Goal: Find specific page/section: Find specific page/section

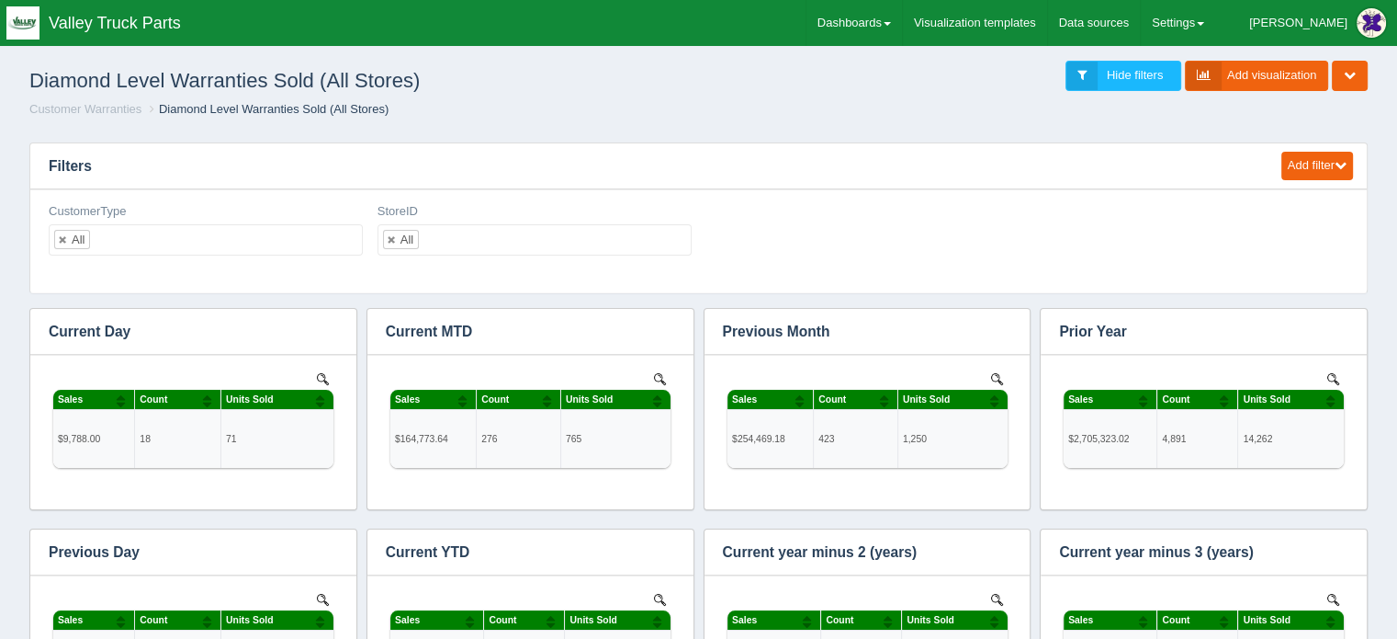
click at [153, 181] on h3 "Filters" at bounding box center [647, 166] width 1234 height 46
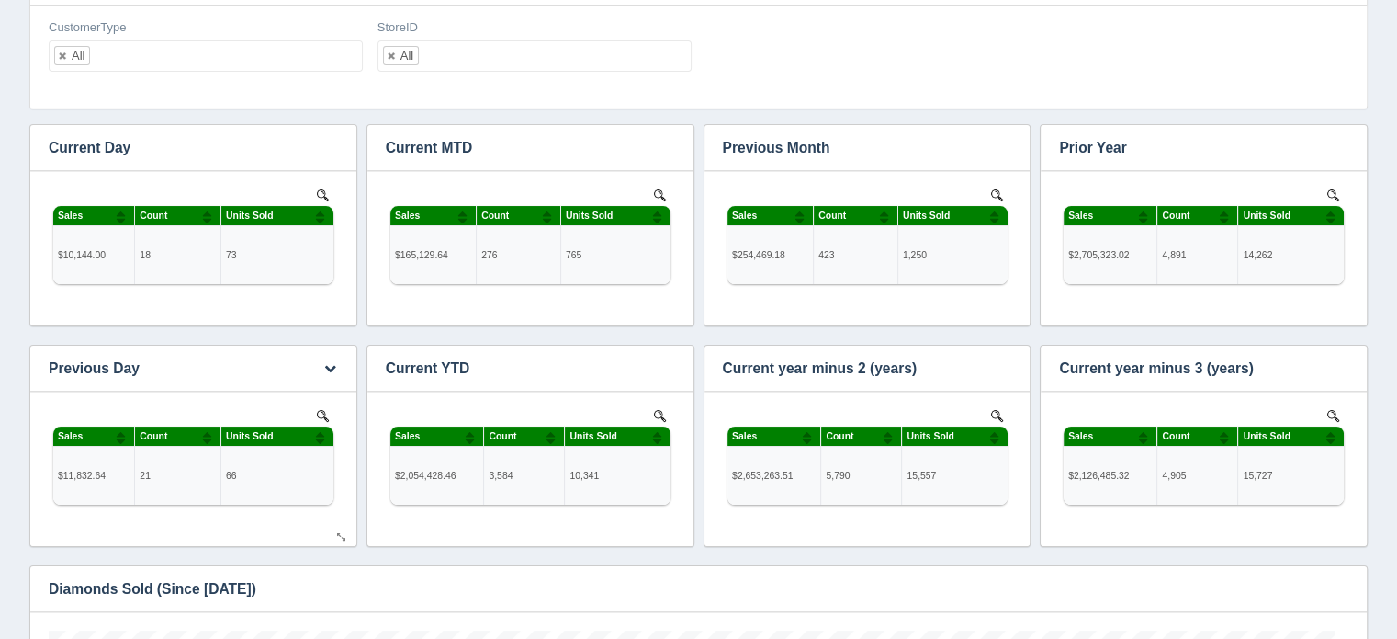
scroll to position [92, 0]
